Goal: Communication & Community: Answer question/provide support

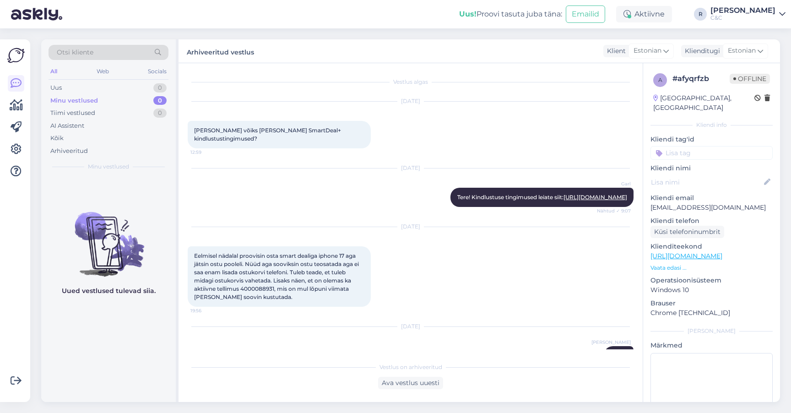
scroll to position [869, 0]
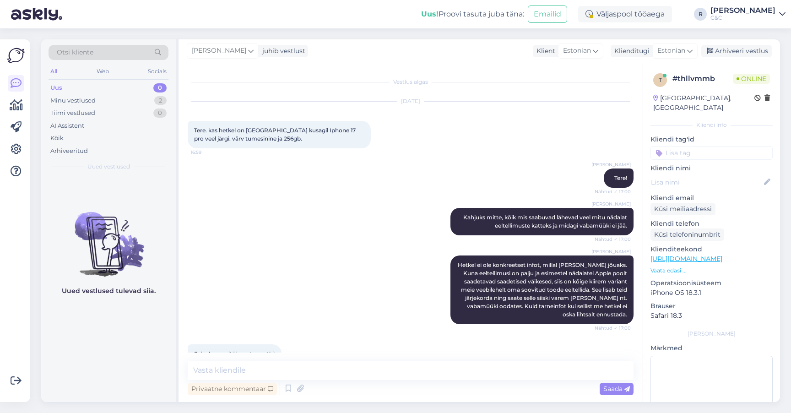
scroll to position [21, 0]
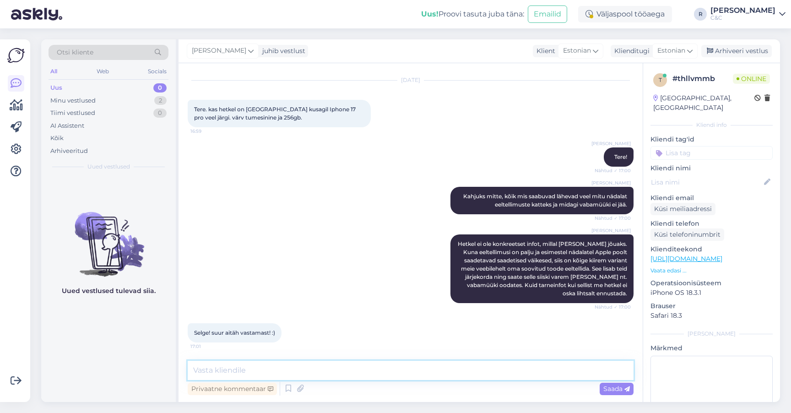
click at [304, 368] on textarea at bounding box center [411, 370] width 446 height 19
type textarea "Ikka, head!"
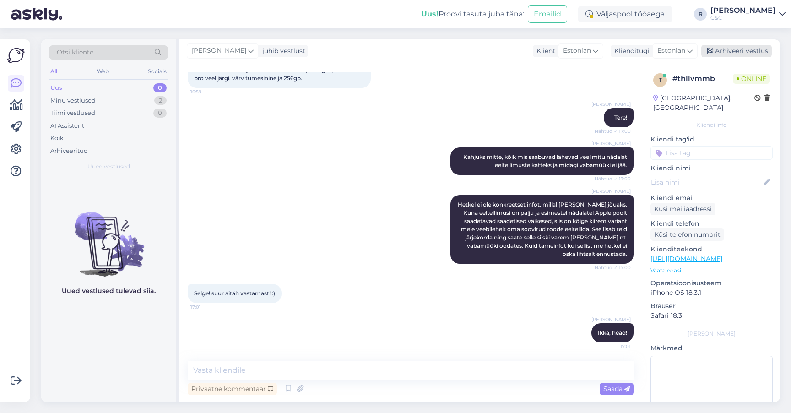
click at [742, 52] on div "Arhiveeri vestlus" at bounding box center [736, 51] width 70 height 12
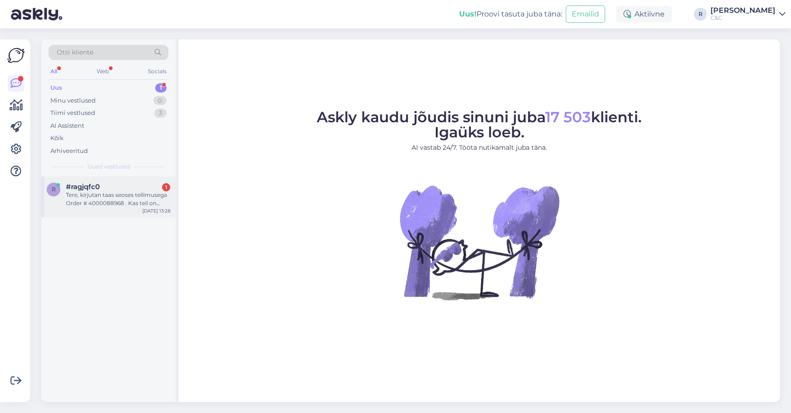
click at [110, 195] on div "Tere, kirjutan taas seoses tellimusega Order # 4000088968 . Kas teil on nüüd in…" at bounding box center [118, 199] width 104 height 16
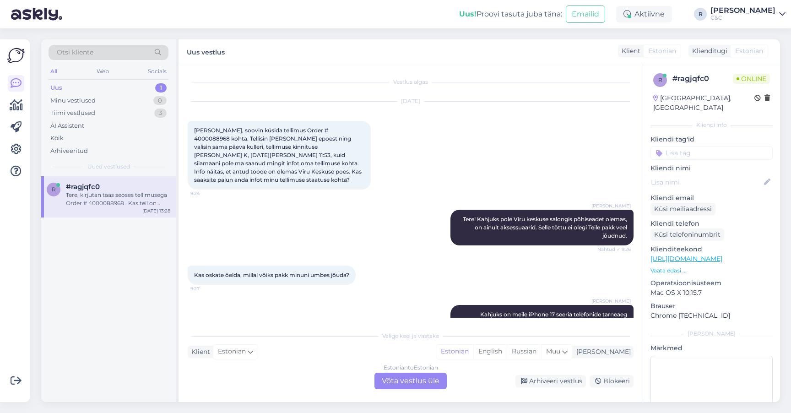
scroll to position [654, 0]
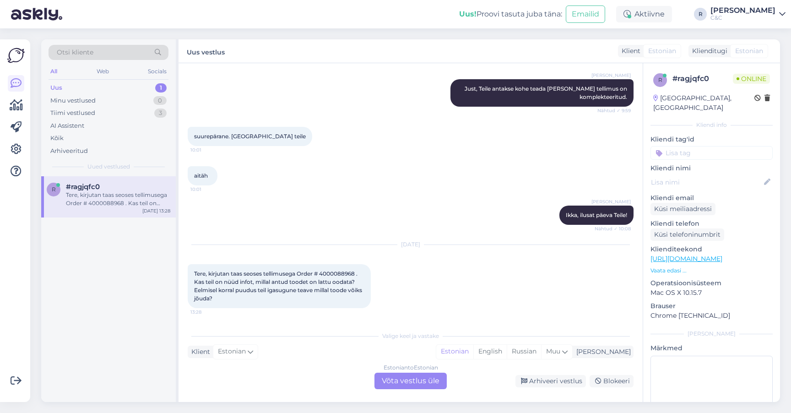
click at [401, 385] on div "Estonian to Estonian Võta vestlus üle" at bounding box center [410, 381] width 72 height 16
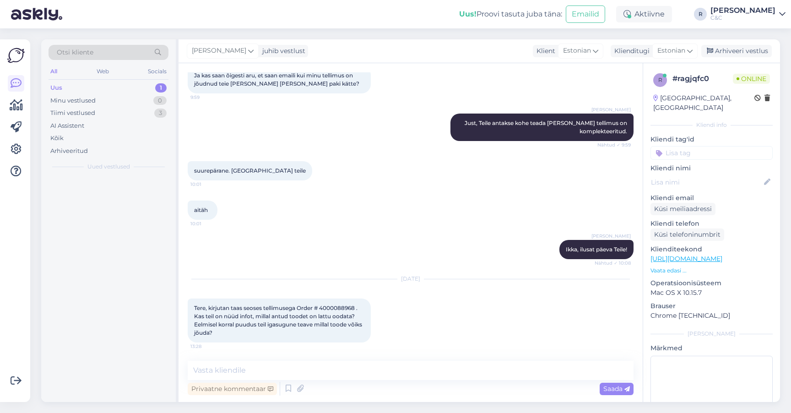
scroll to position [620, 0]
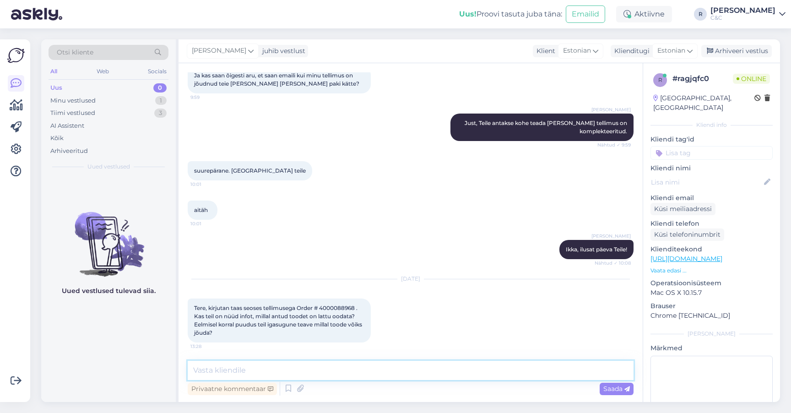
click at [304, 374] on textarea at bounding box center [411, 370] width 446 height 19
click at [342, 305] on span "Tere, kirjutan taas seoses tellimusega Order # 4000088968 . Kas teil on nüüd in…" at bounding box center [278, 320] width 169 height 32
copy span "4000088968"
click at [296, 366] on textarea "Tere!" at bounding box center [411, 370] width 446 height 19
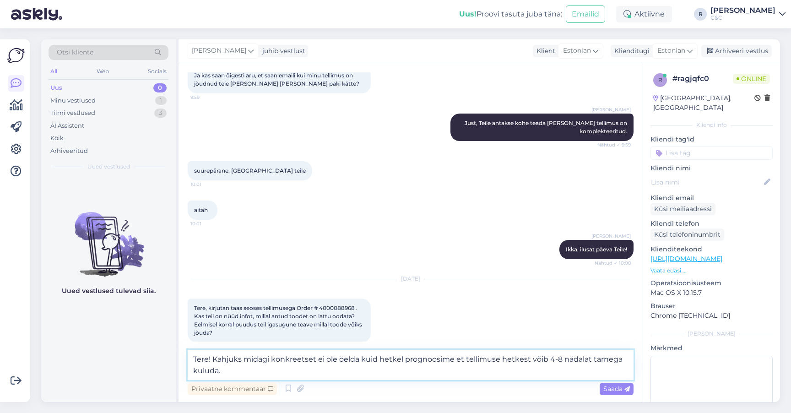
type textarea "Tere! Kahjuks midagi konkreetset ei ole öelda kuid hetkel prognoosime et tellim…"
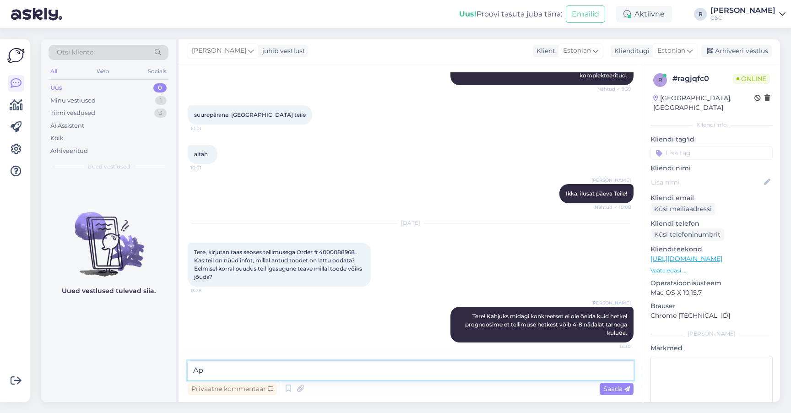
scroll to position [676, 0]
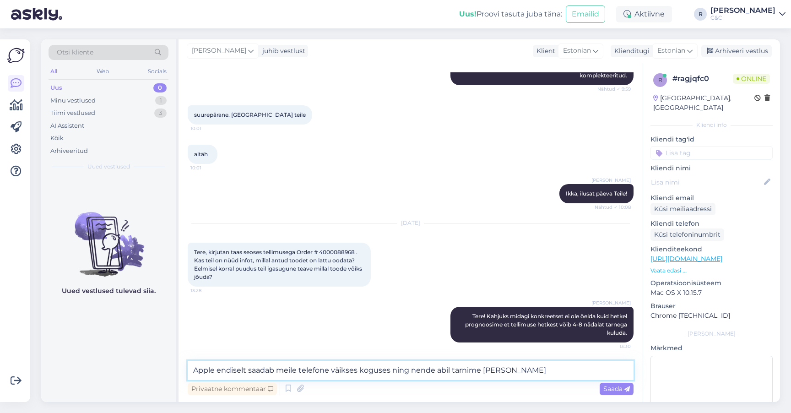
click at [539, 369] on textarea "Apple endiselt saadab meile telefone väikses koguses ning nende abil tarnime va…" at bounding box center [411, 370] width 446 height 19
drag, startPoint x: 539, startPoint y: 369, endPoint x: 507, endPoint y: 371, distance: 32.1
click at [507, 371] on textarea "Apple endiselt saadab meile telefone väikses koguses ning nende abil tarnime va…" at bounding box center [411, 370] width 446 height 19
type textarea "Apple endiselt saadab meile telefone väikses koguses ning nende abil komplektee…"
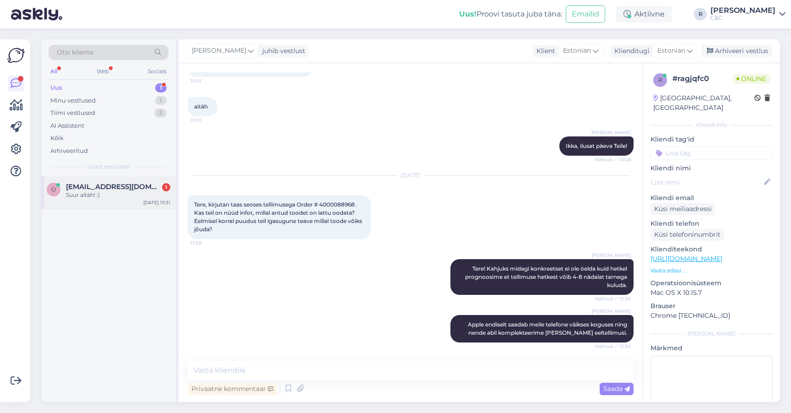
click at [130, 195] on div "Suur aitäh! :)" at bounding box center [118, 195] width 104 height 8
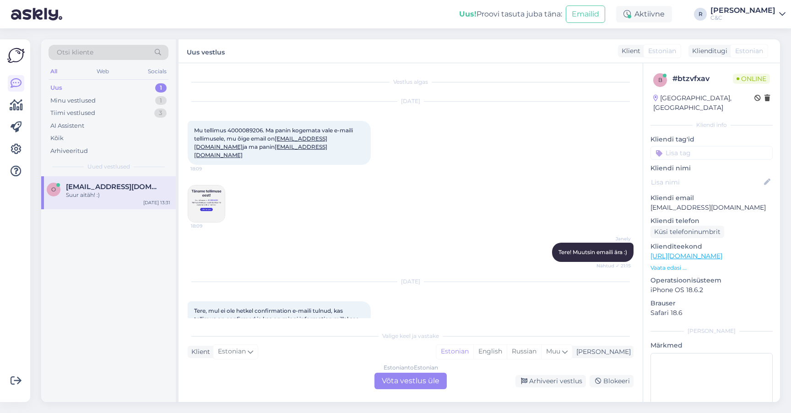
scroll to position [545, 0]
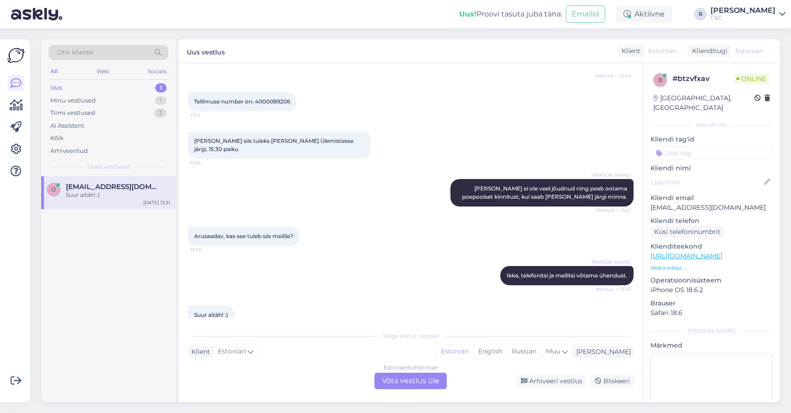
click at [408, 393] on div "Vestlus algas Oct 4 2025 Mu tellimus 4000089206. Ma panin kogemata vale e-maili…" at bounding box center [410, 232] width 464 height 339
click at [408, 386] on div "Estonian to Estonian Võta vestlus üle" at bounding box center [410, 381] width 72 height 16
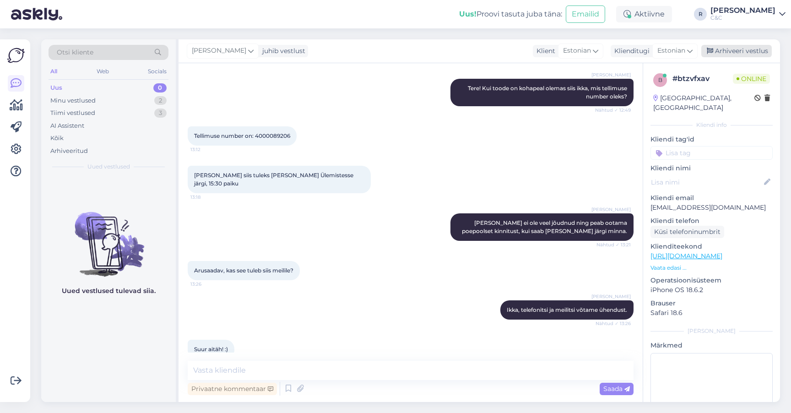
click at [724, 55] on div "Arhiveeri vestlus" at bounding box center [736, 51] width 70 height 12
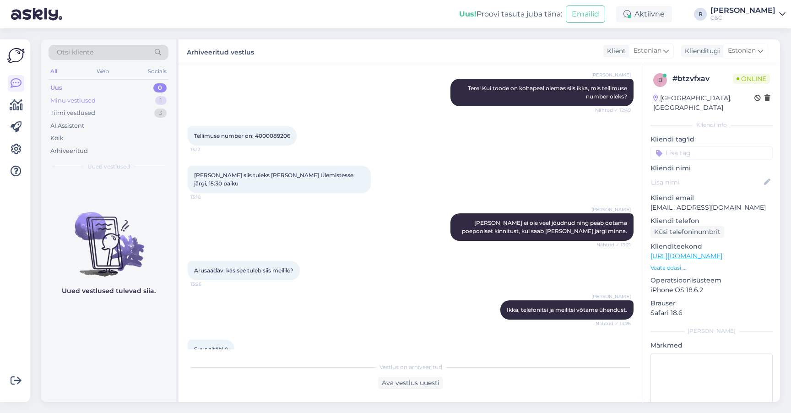
click at [140, 95] on div "Minu vestlused 1" at bounding box center [109, 100] width 120 height 13
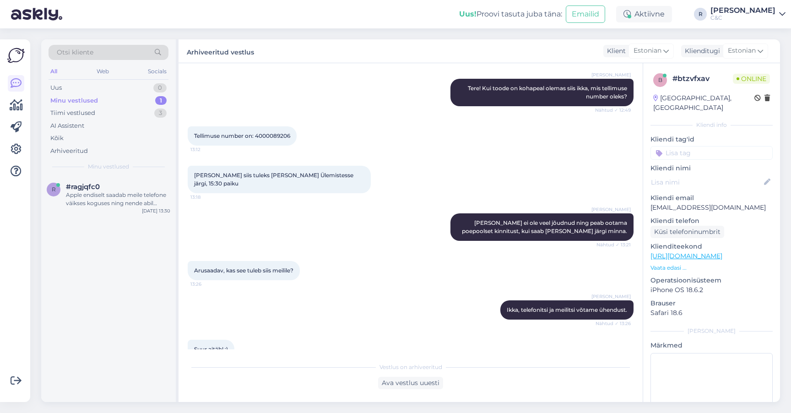
click at [92, 217] on div "r #ragjqfc0 Apple endiselt saadab meile telefone väikses koguses ning nende abi…" at bounding box center [108, 289] width 135 height 226
click at [100, 192] on div "Apple endiselt saadab meile telefone väikses koguses ning nende abil komplektee…" at bounding box center [118, 199] width 104 height 16
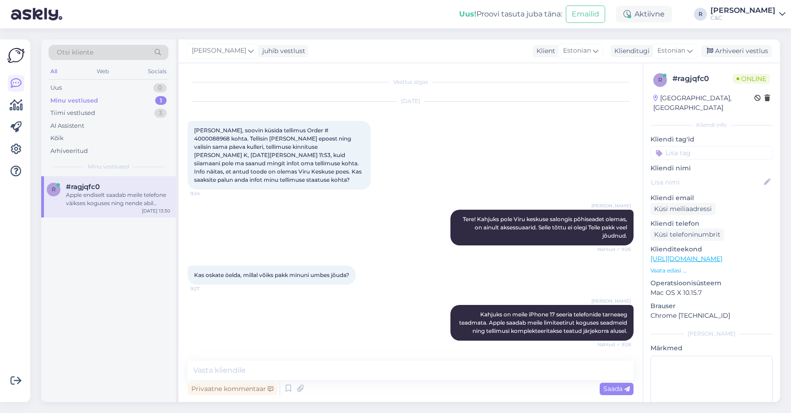
scroll to position [723, 0]
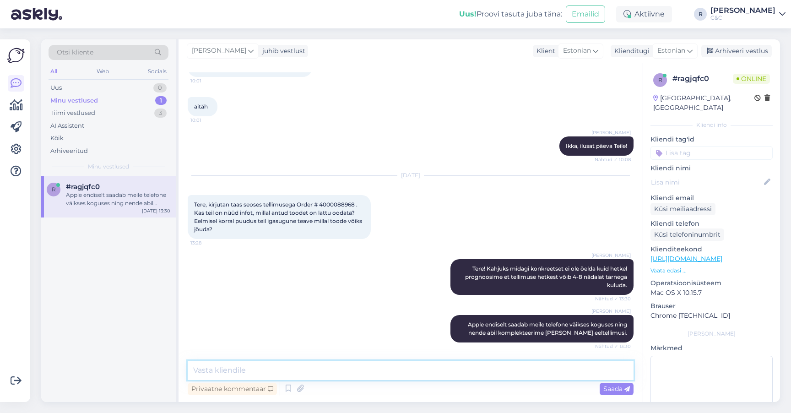
click at [378, 373] on textarea at bounding box center [411, 370] width 446 height 19
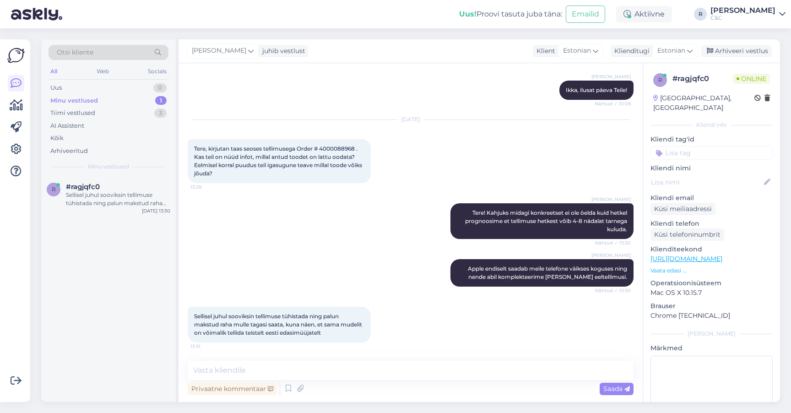
scroll to position [779, 0]
click at [307, 372] on textarea at bounding box center [411, 370] width 446 height 19
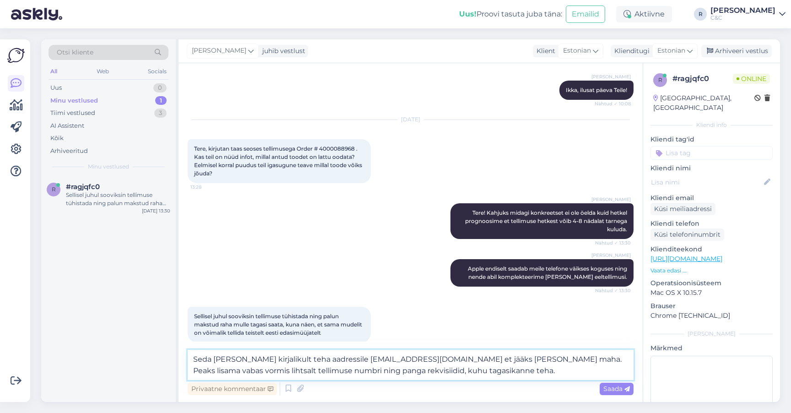
type textarea "Seda oleks vaja kirjalikult teha aadressile klienditugi@cec.com et jääks märk m…"
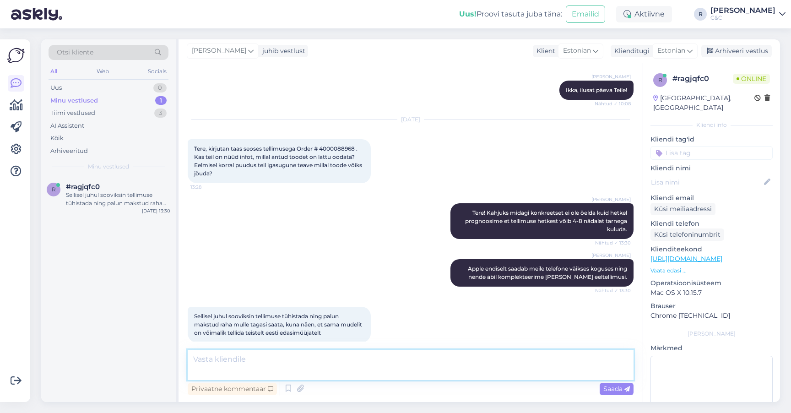
scroll to position [843, 0]
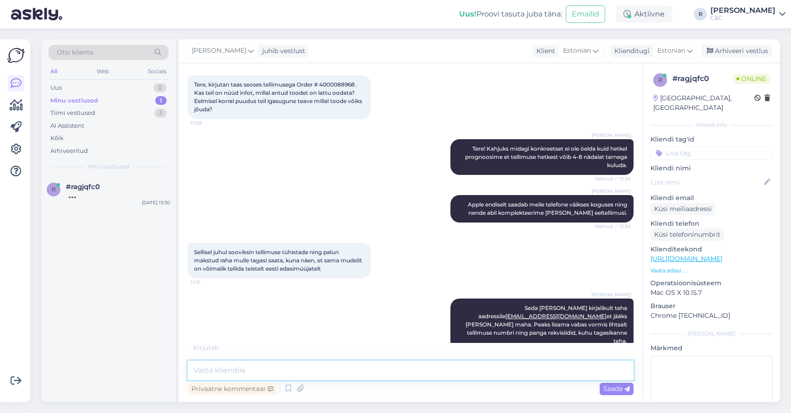
click at [232, 365] on textarea at bounding box center [411, 370] width 446 height 19
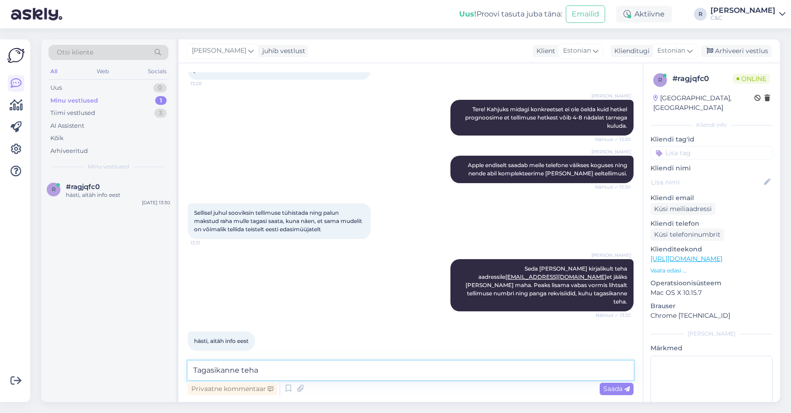
type textarea "Tagasikanne tehak"
type textarea "Ikka, head!"
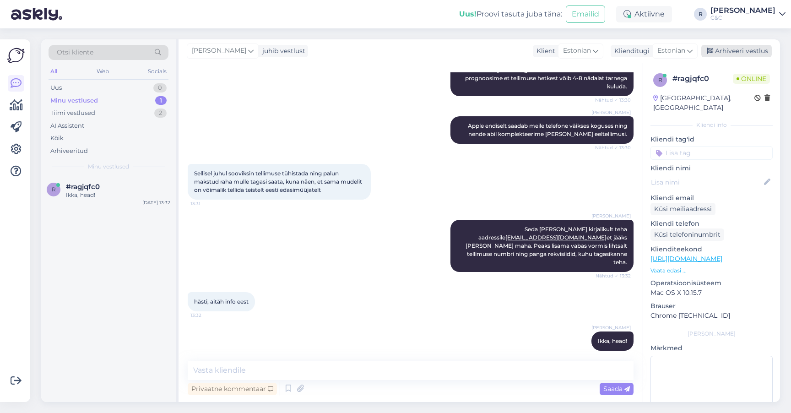
click at [719, 49] on div "Arhiveeri vestlus" at bounding box center [736, 51] width 70 height 12
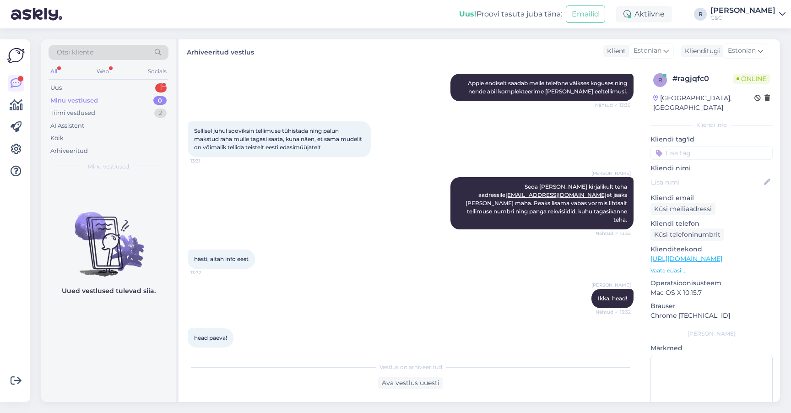
scroll to position [0, 0]
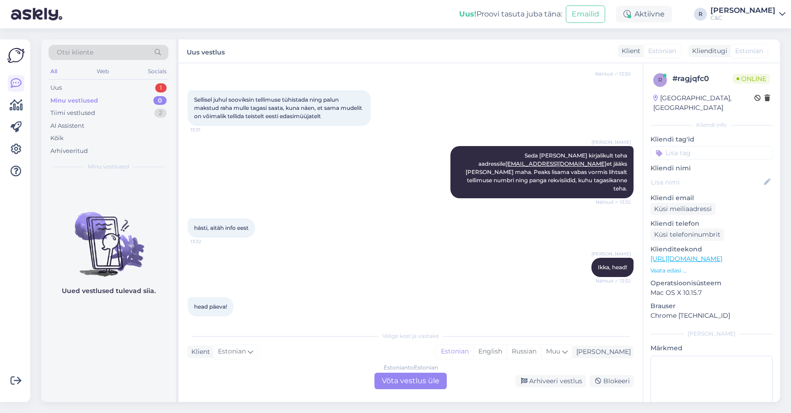
click at [388, 384] on div "Estonian to Estonian Võta vestlus üle" at bounding box center [410, 381] width 72 height 16
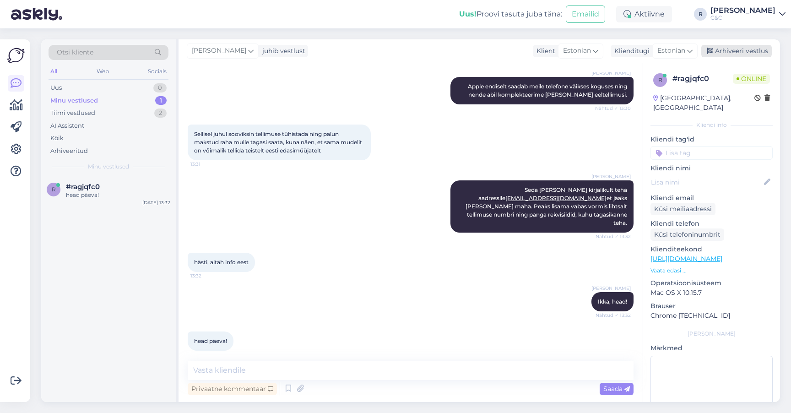
click at [726, 50] on div "Arhiveeri vestlus" at bounding box center [736, 51] width 70 height 12
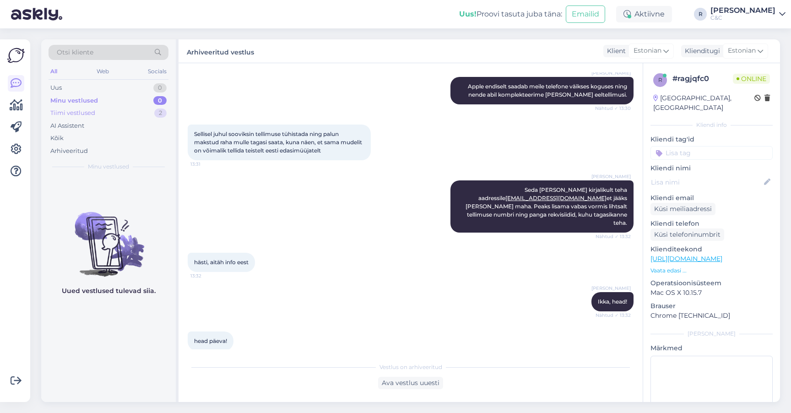
click at [148, 114] on div "Tiimi vestlused 2" at bounding box center [109, 113] width 120 height 13
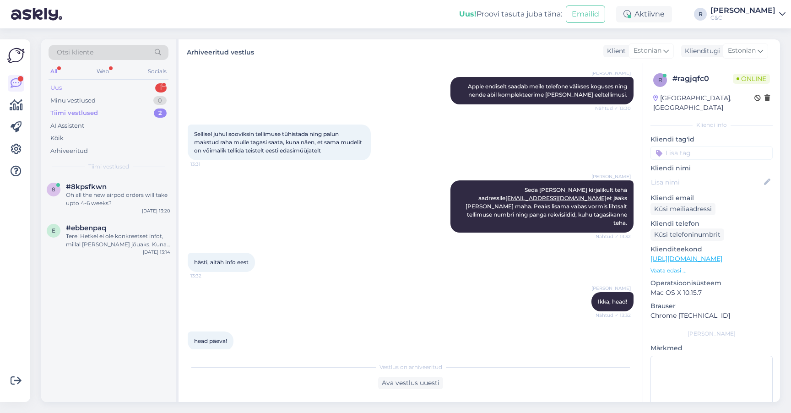
click at [159, 83] on div "1" at bounding box center [160, 87] width 11 height 9
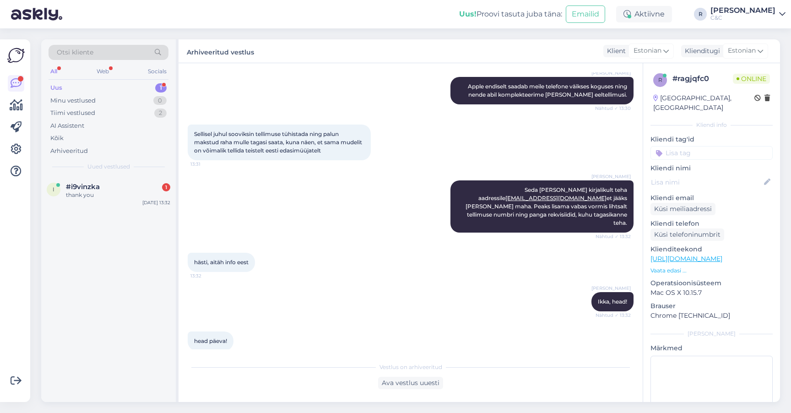
click at [106, 170] on div "Otsi kliente All Web Socials Uus 1 Minu vestlused 0 Tiimi vestlused 2 AI Assist…" at bounding box center [108, 107] width 135 height 137
click at [100, 192] on div "thank you" at bounding box center [118, 195] width 104 height 8
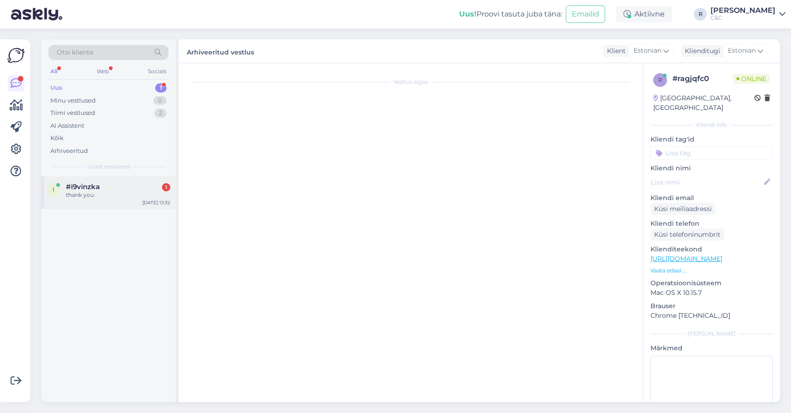
scroll to position [0, 0]
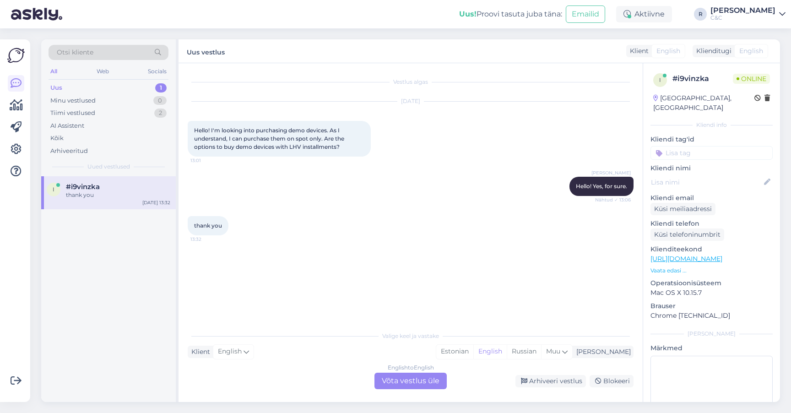
click at [417, 378] on div "English to English Võta vestlus üle" at bounding box center [410, 381] width 72 height 16
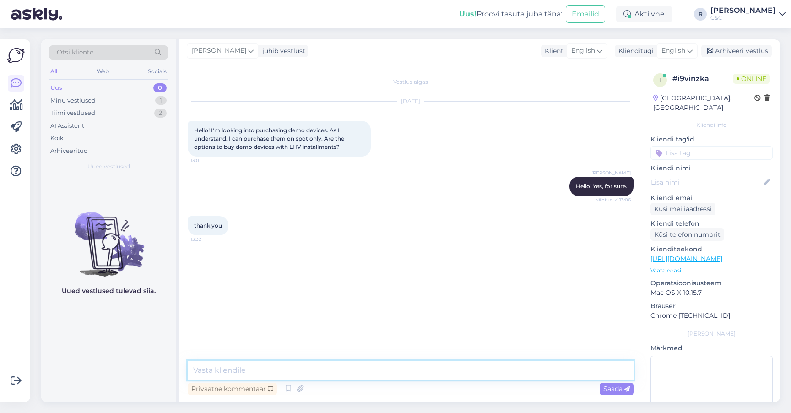
click at [315, 379] on textarea at bounding box center [411, 370] width 446 height 19
click at [731, 55] on div "Arhiveeri vestlus" at bounding box center [736, 51] width 70 height 12
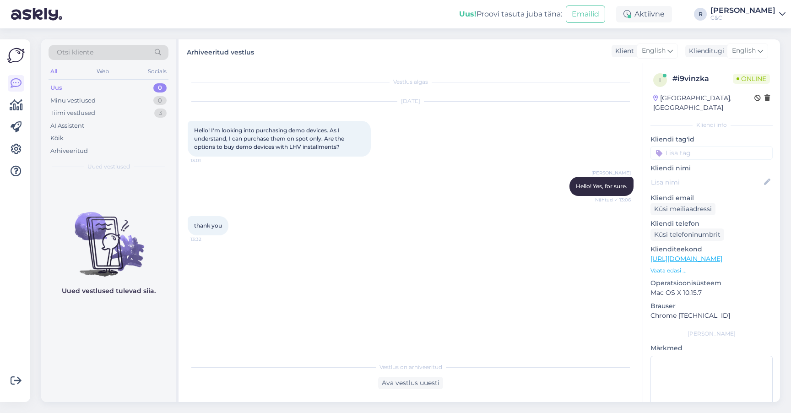
click at [408, 158] on div "Oct 7 2025 Hello! I'm looking into purchasing demo devices. As I understand, I …" at bounding box center [411, 129] width 446 height 75
